Goal: Book appointment/travel/reservation

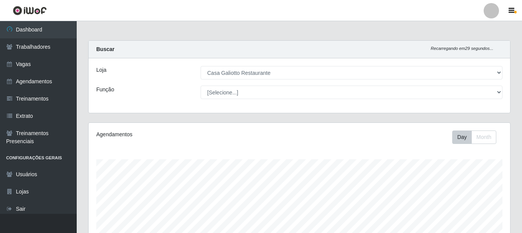
select select "279"
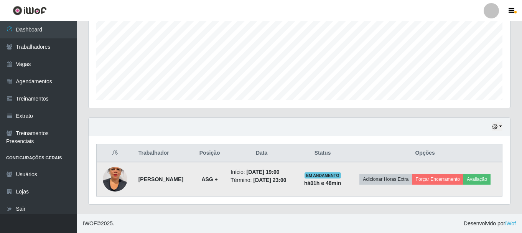
scroll to position [159, 421]
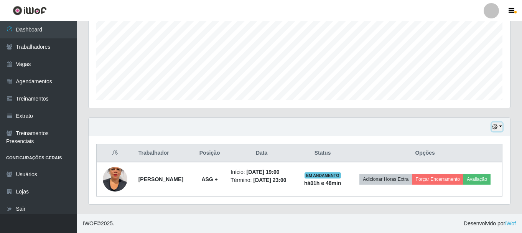
click at [500, 125] on button "button" at bounding box center [496, 126] width 11 height 9
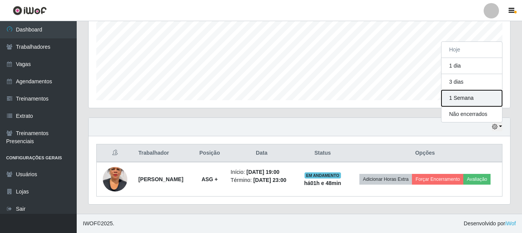
click at [472, 100] on button "1 Semana" at bounding box center [471, 98] width 61 height 16
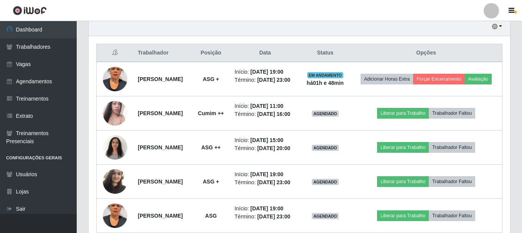
scroll to position [289, 0]
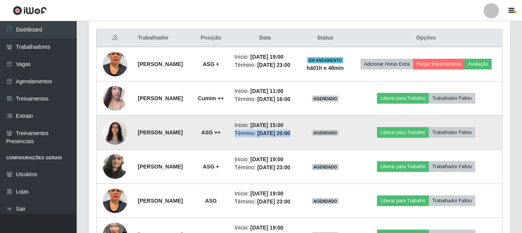
drag, startPoint x: 307, startPoint y: 138, endPoint x: 327, endPoint y: 138, distance: 20.3
click at [327, 138] on tr "[PERSON_NAME] ASG ++ Início: [DATE] 15:00 Término: [DATE] 20:00 AGENDADO Libera…" at bounding box center [300, 132] width 406 height 34
click at [296, 137] on li "Término: [DATE] 20:00" at bounding box center [265, 133] width 61 height 8
drag, startPoint x: 307, startPoint y: 135, endPoint x: 320, endPoint y: 136, distance: 13.4
click at [296, 129] on li "Início: [DATE] 15:00" at bounding box center [265, 125] width 61 height 8
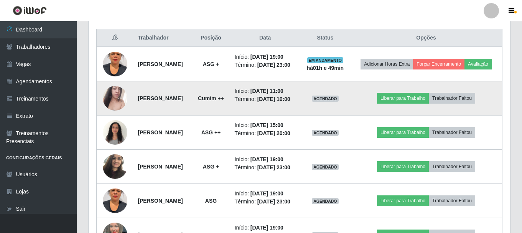
drag, startPoint x: 256, startPoint y: 110, endPoint x: 280, endPoint y: 113, distance: 24.7
click at [280, 113] on td "Início: [DATE] 11:00 Término: [DATE] 16:00" at bounding box center [265, 98] width 70 height 34
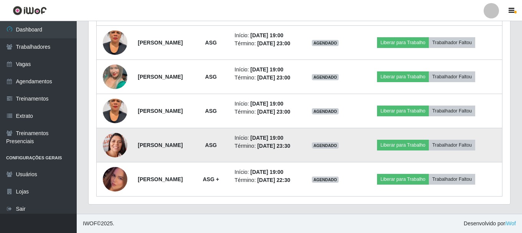
scroll to position [499, 0]
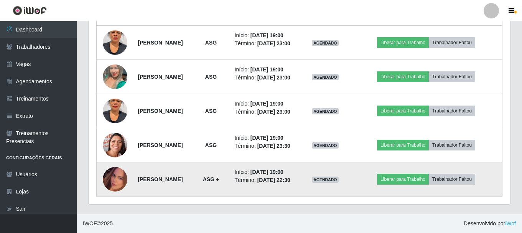
click at [119, 176] on img at bounding box center [115, 179] width 25 height 44
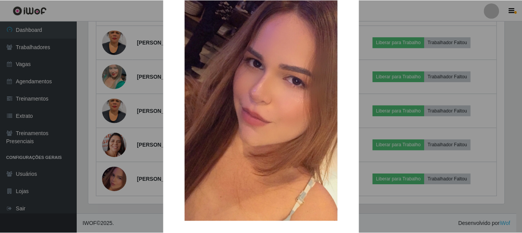
scroll to position [107, 0]
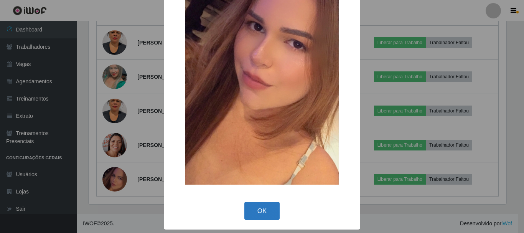
click at [266, 205] on button "OK" at bounding box center [262, 211] width 36 height 18
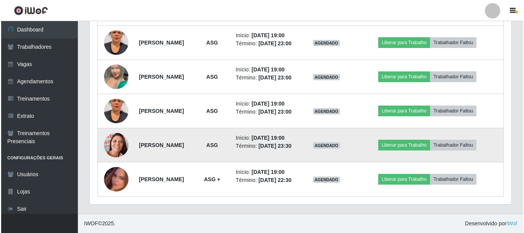
scroll to position [499, 0]
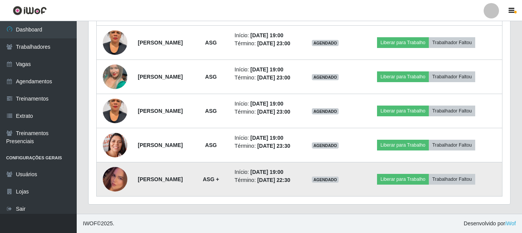
click at [115, 176] on img at bounding box center [115, 179] width 25 height 44
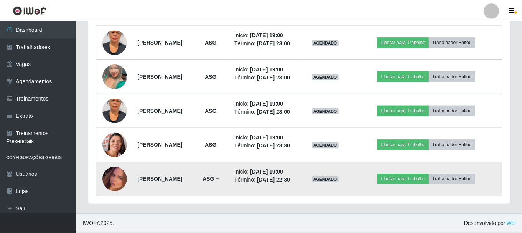
scroll to position [159, 417]
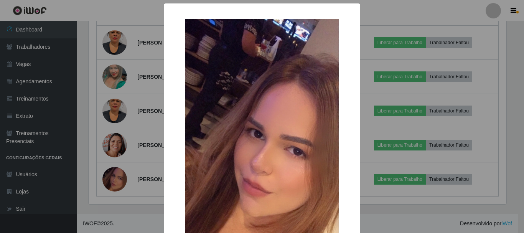
click at [115, 168] on div "× OK Cancel" at bounding box center [262, 116] width 524 height 233
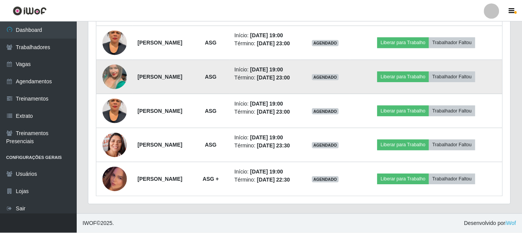
scroll to position [159, 421]
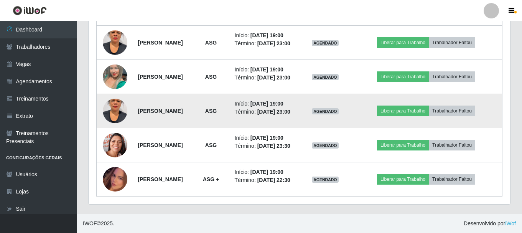
click at [110, 103] on img at bounding box center [115, 111] width 25 height 44
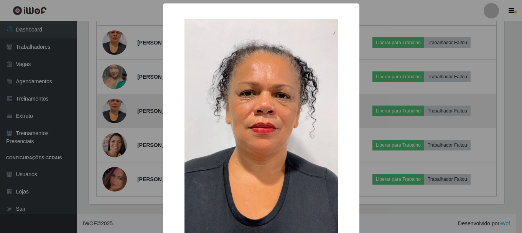
scroll to position [159, 417]
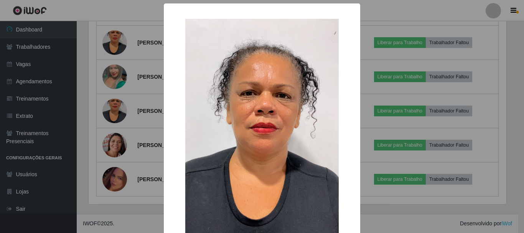
drag, startPoint x: 73, startPoint y: 121, endPoint x: 78, endPoint y: 120, distance: 4.7
click at [78, 120] on div "× OK Cancel" at bounding box center [262, 116] width 524 height 233
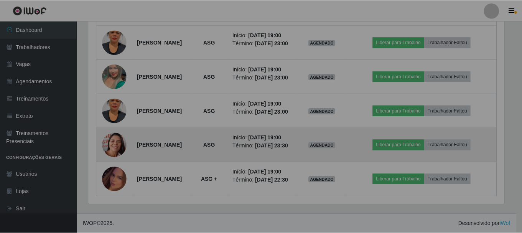
scroll to position [159, 421]
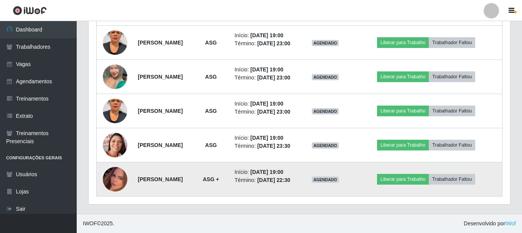
click at [116, 171] on img at bounding box center [115, 179] width 25 height 44
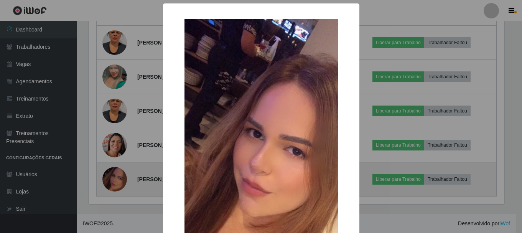
scroll to position [159, 417]
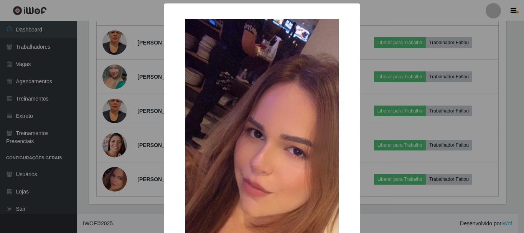
click at [79, 160] on div "× OK Cancel" at bounding box center [262, 116] width 524 height 233
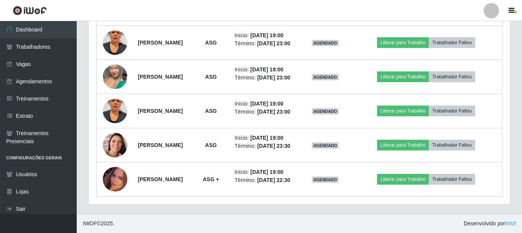
scroll to position [159, 421]
